Goal: Find specific page/section: Find specific page/section

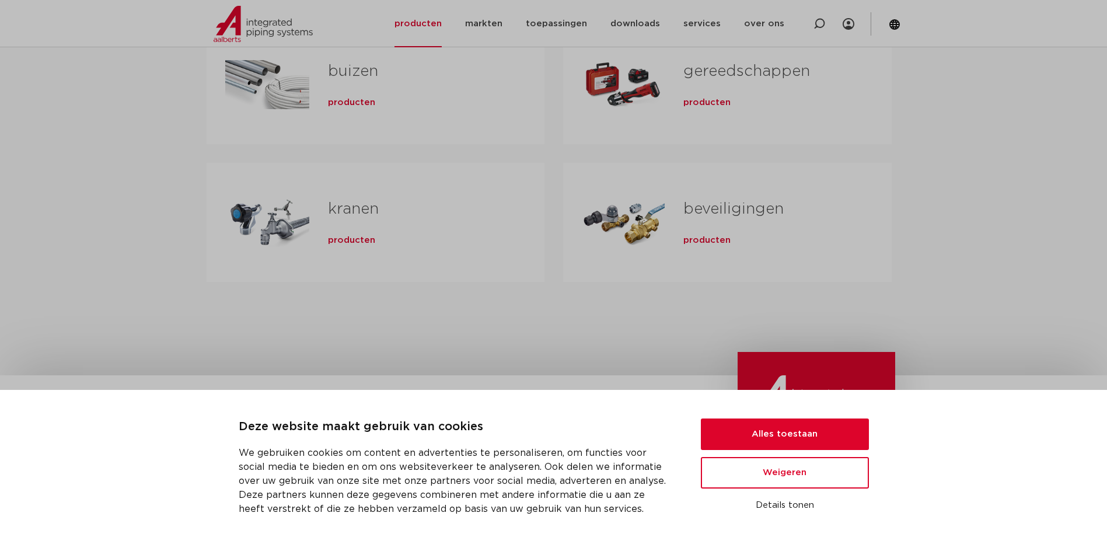
scroll to position [408, 0]
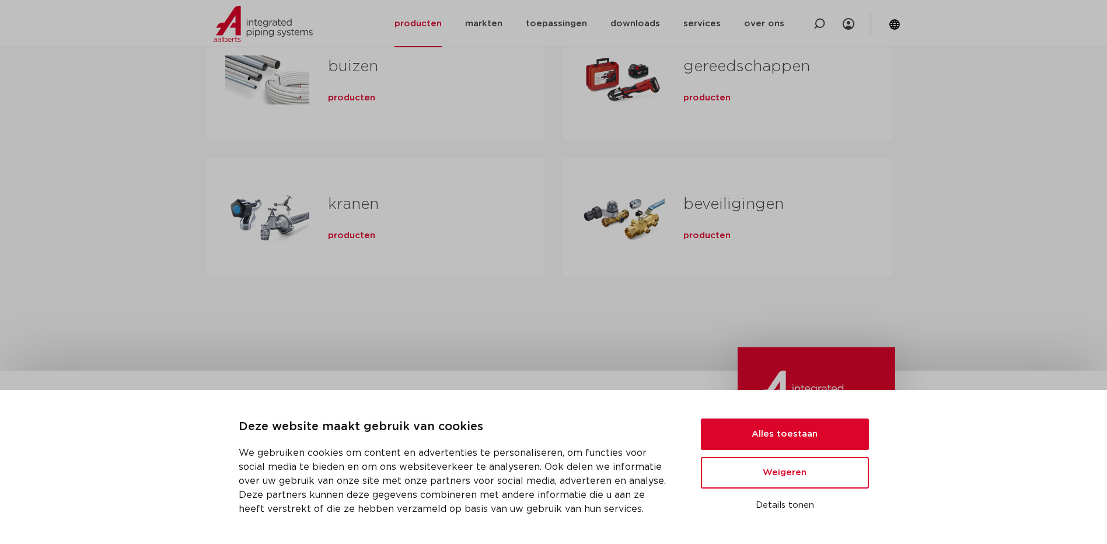
click at [701, 234] on span "producten" at bounding box center [706, 236] width 47 height 12
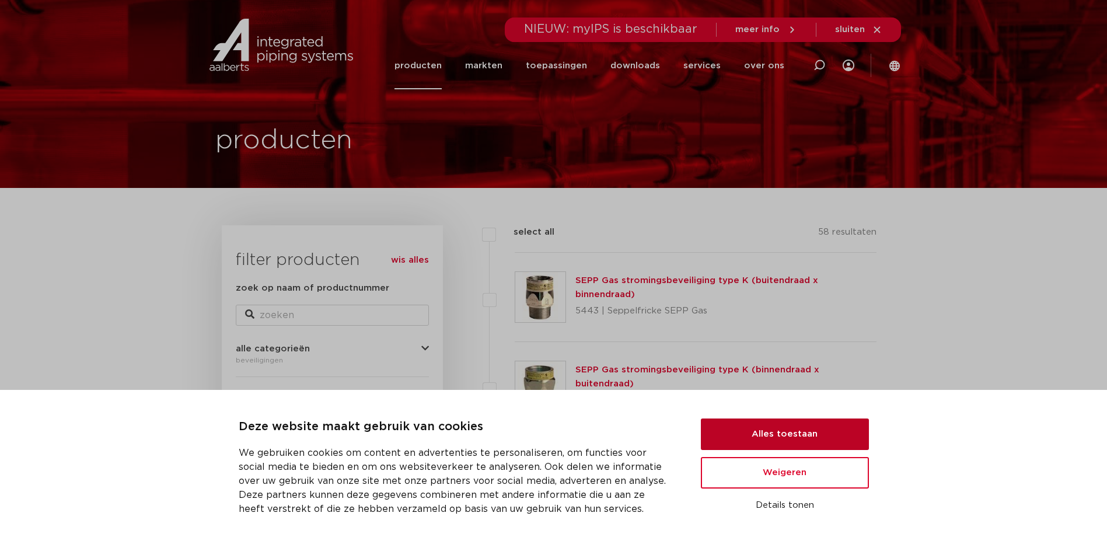
click at [803, 433] on button "Alles toestaan" at bounding box center [785, 434] width 168 height 32
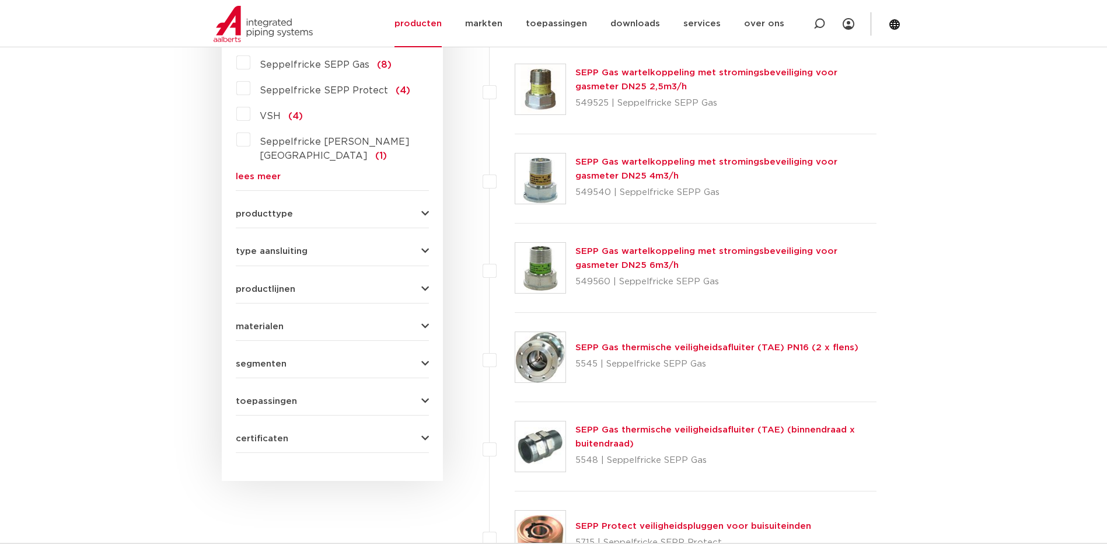
scroll to position [408, 0]
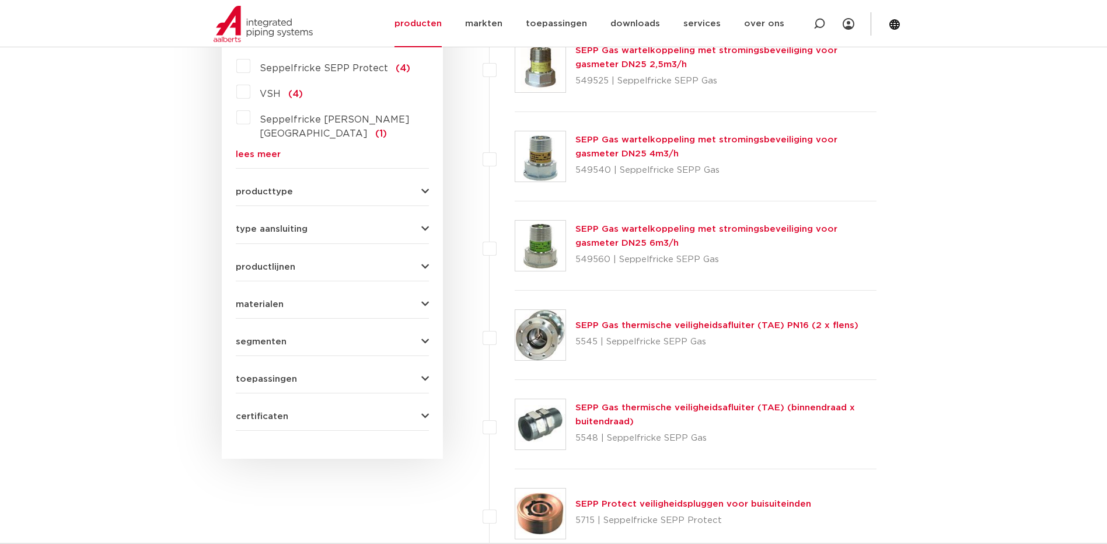
click at [263, 187] on span "producttype" at bounding box center [264, 191] width 57 height 9
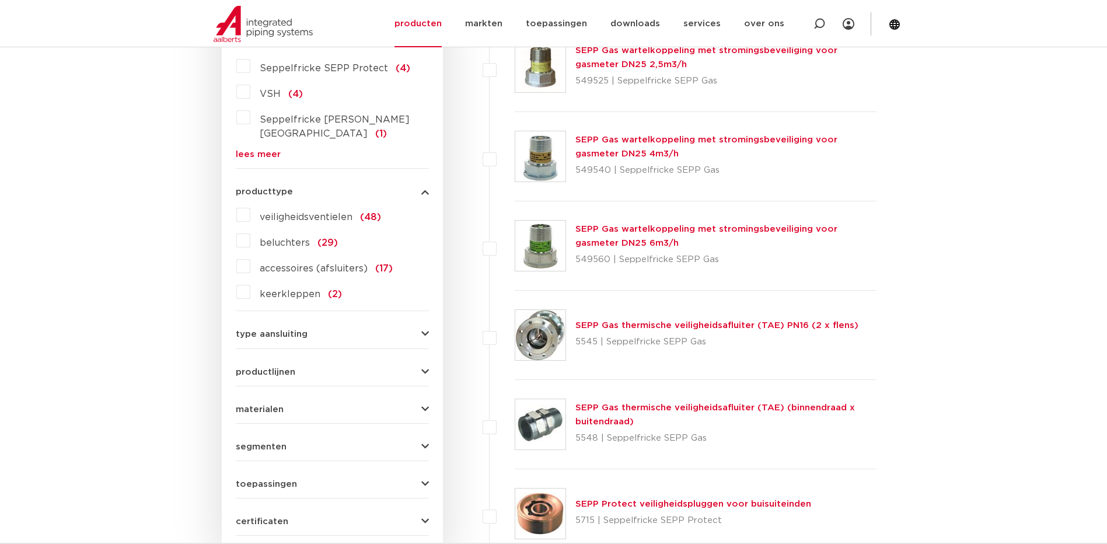
click at [292, 212] on span "veiligheidsventielen" at bounding box center [306, 216] width 93 height 9
click at [0, 0] on input "veiligheidsventielen (48)" at bounding box center [0, 0] width 0 height 0
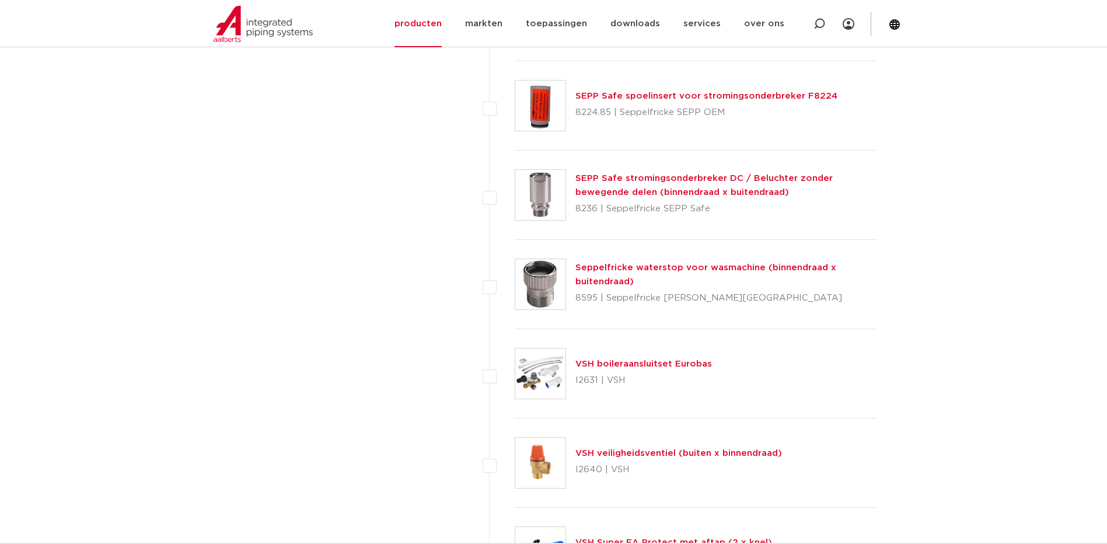
scroll to position [3734, 0]
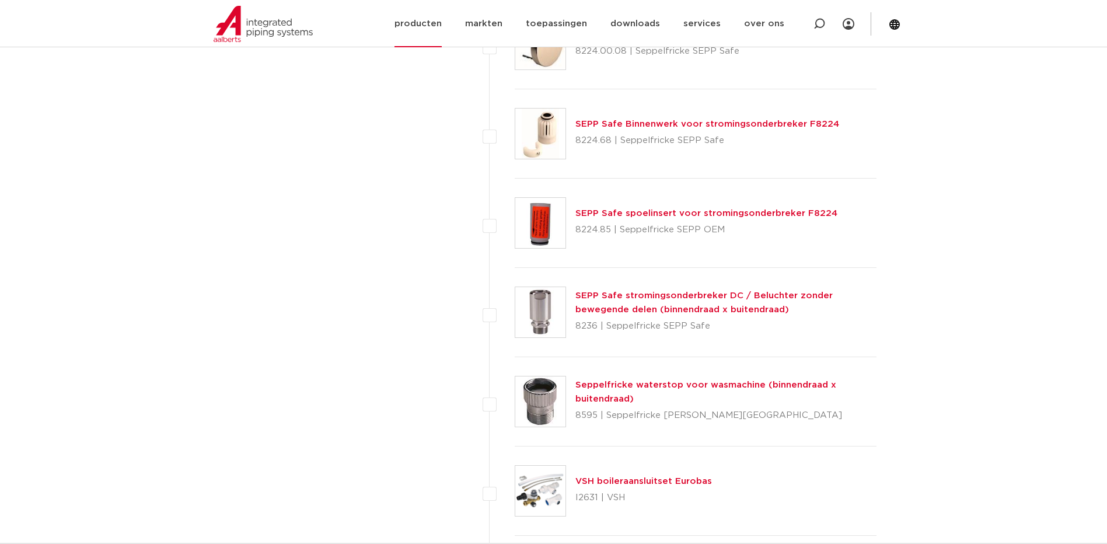
drag, startPoint x: 817, startPoint y: 20, endPoint x: 812, endPoint y: 24, distance: 6.3
click at [819, 20] on icon at bounding box center [819, 24] width 12 height 12
paste input "0312917"
type input "0312917"
click button "Zoeken" at bounding box center [0, 0] width 0 height 0
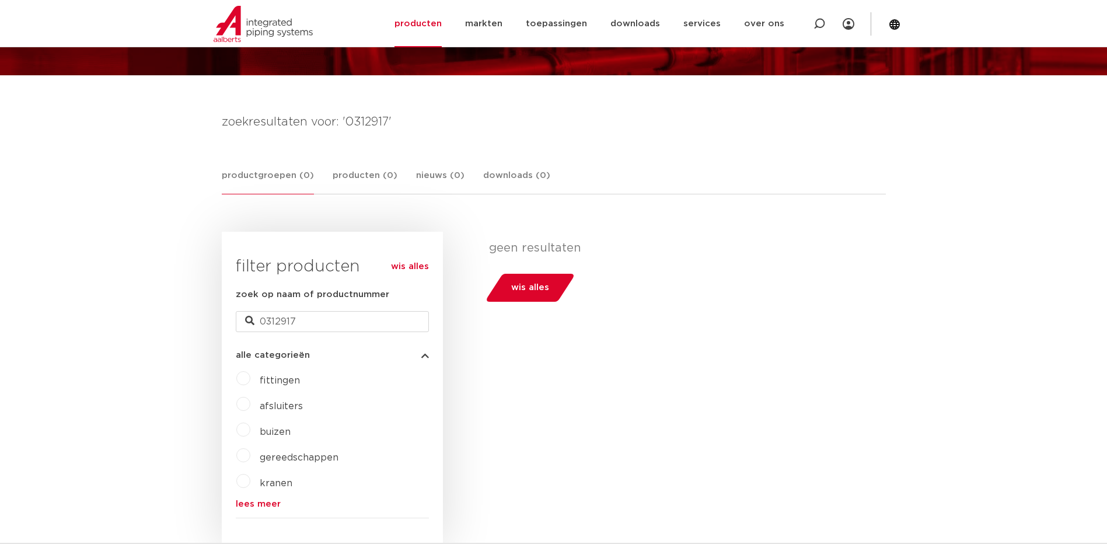
scroll to position [95, 0]
